Goal: Task Accomplishment & Management: Manage account settings

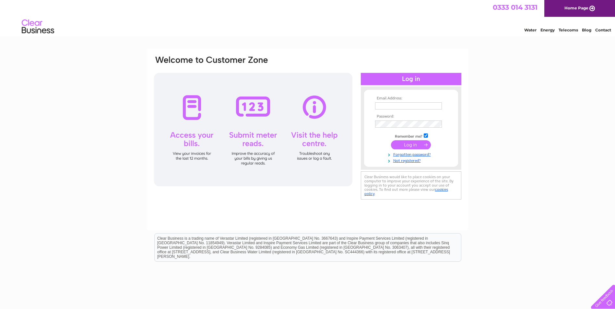
type input "accounts@willispharmacy.com"
click at [417, 142] on input "submit" at bounding box center [411, 144] width 40 height 9
click at [415, 145] on input "submit" at bounding box center [411, 144] width 40 height 9
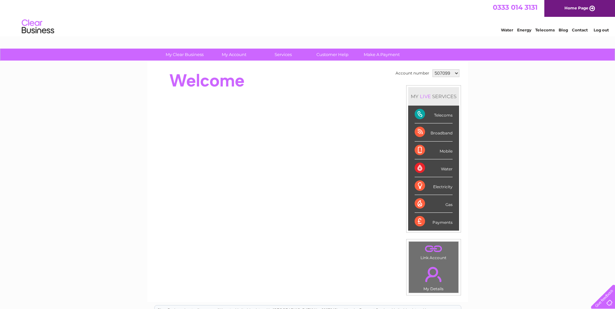
click at [449, 71] on select "507099 914198 1150009" at bounding box center [446, 73] width 27 height 8
select select "914198"
click at [433, 69] on select "507099 914198 1150009" at bounding box center [446, 73] width 27 height 8
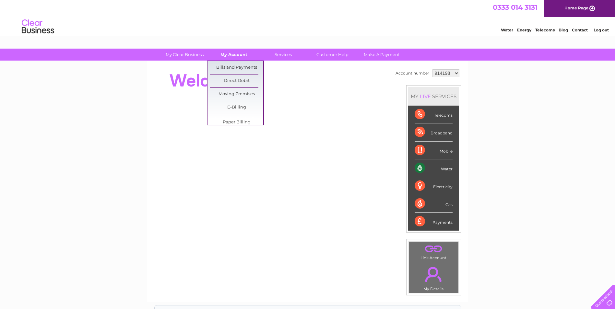
click at [228, 54] on link "My Account" at bounding box center [234, 55] width 54 height 12
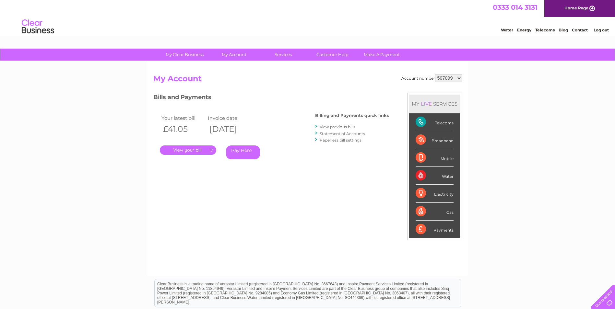
click at [190, 148] on link "." at bounding box center [188, 150] width 56 height 9
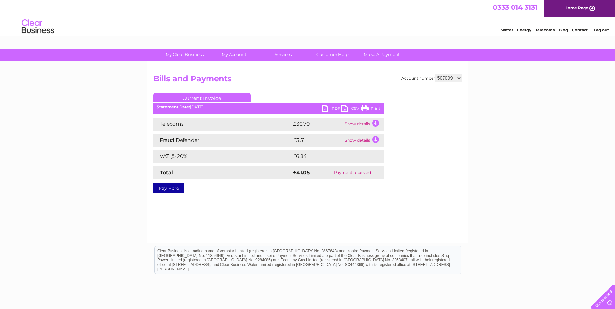
click at [459, 79] on select "507099 914198 1150009" at bounding box center [448, 78] width 27 height 8
select select "914198"
click at [436, 74] on select "507099 914198 1150009" at bounding box center [448, 78] width 27 height 8
click at [327, 107] on link "PDF" at bounding box center [331, 109] width 19 height 9
